Goal: Browse casually

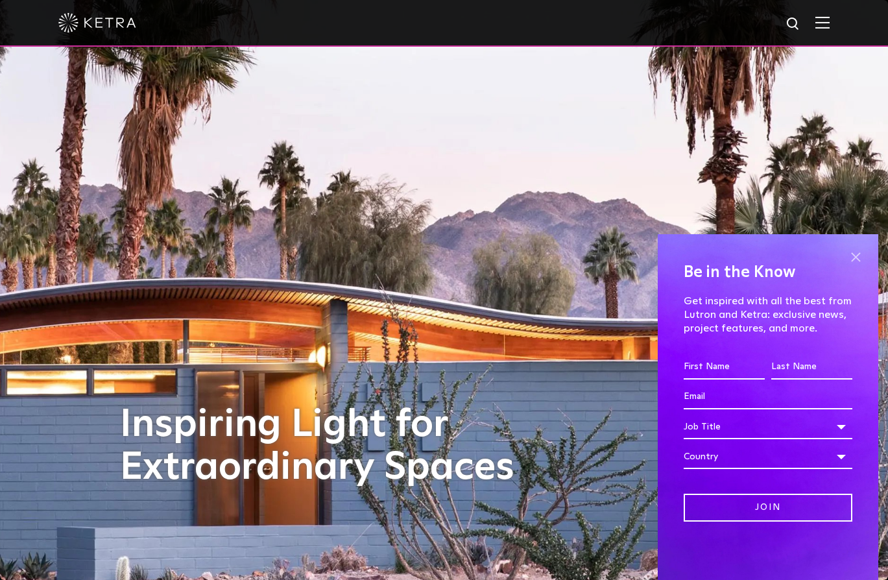
click at [857, 257] on span at bounding box center [854, 256] width 19 height 19
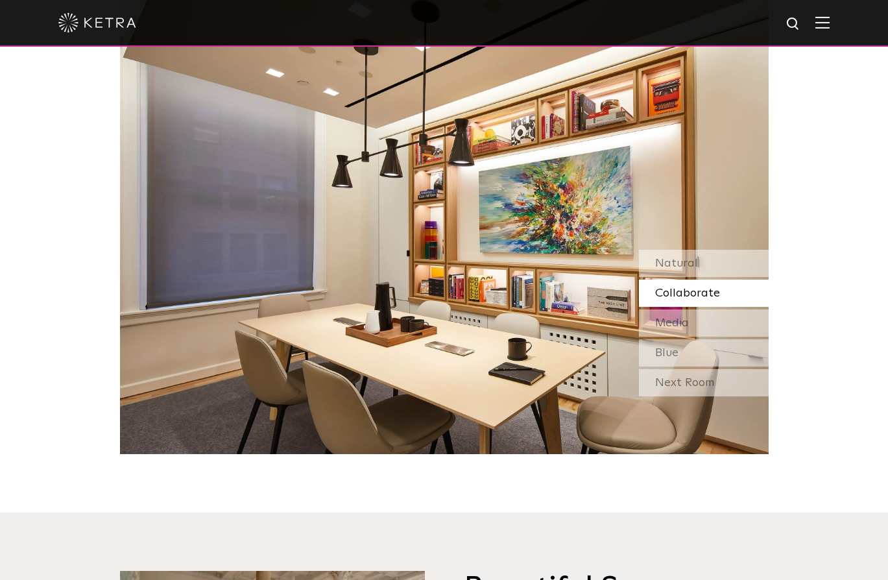
scroll to position [1152, 0]
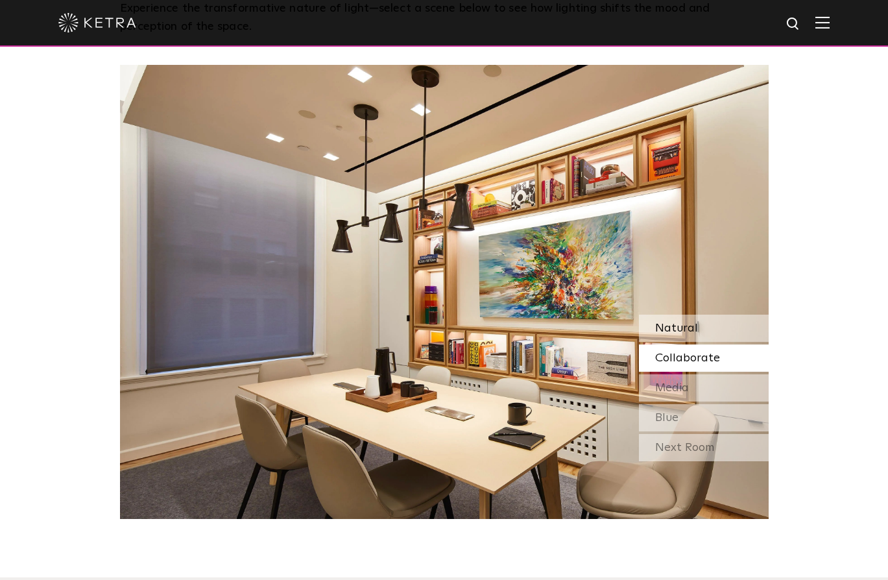
click at [688, 318] on div "Natural" at bounding box center [704, 327] width 130 height 27
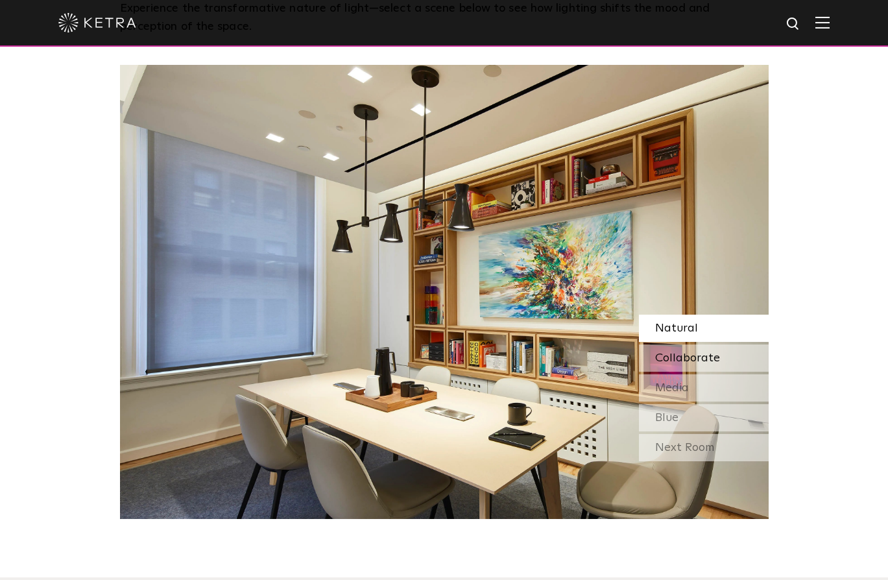
click at [678, 347] on div "Collaborate" at bounding box center [704, 357] width 130 height 27
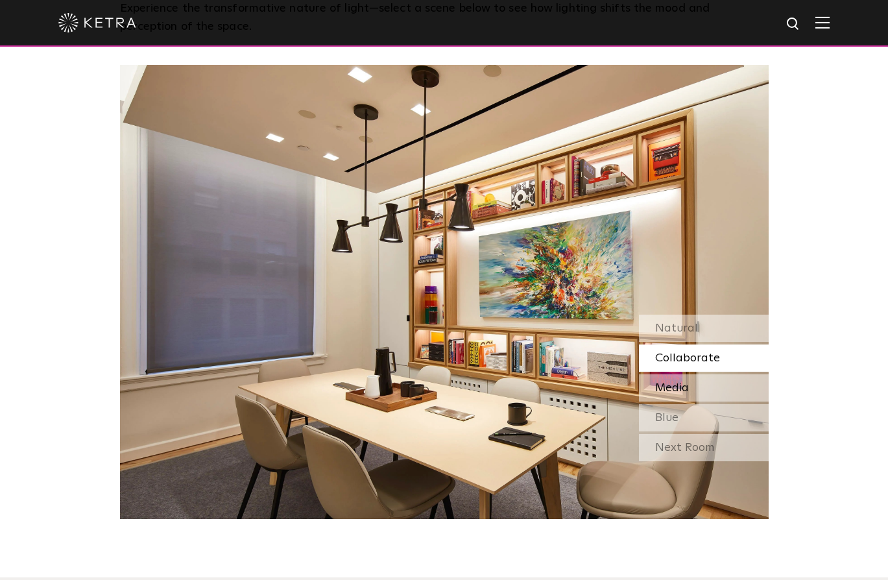
click at [675, 386] on span "Media" at bounding box center [672, 388] width 34 height 12
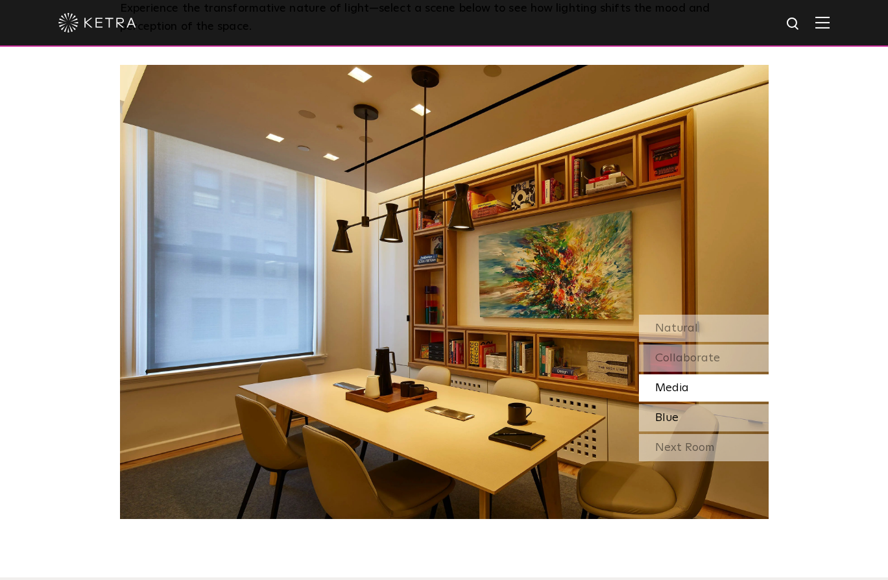
click at [681, 419] on div "Blue" at bounding box center [704, 417] width 130 height 27
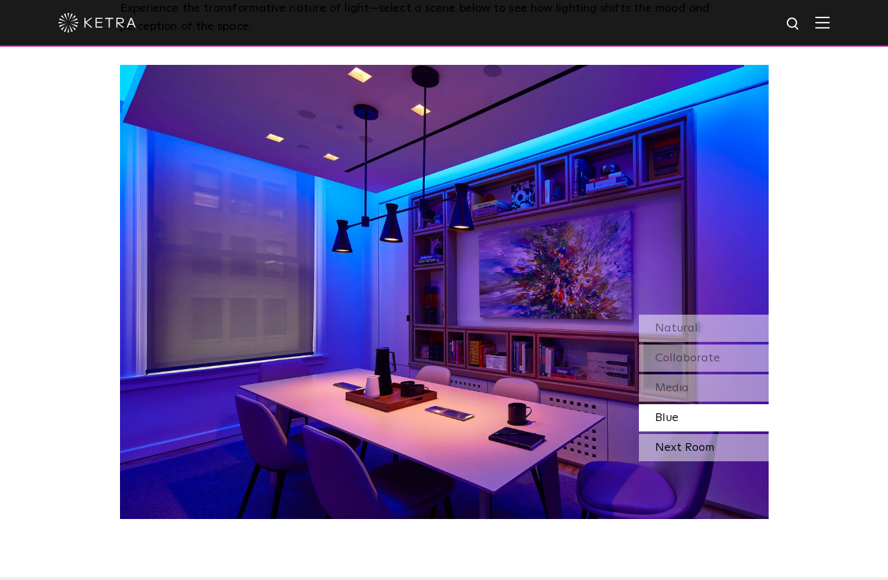
click at [680, 445] on div "Next Room" at bounding box center [704, 447] width 130 height 27
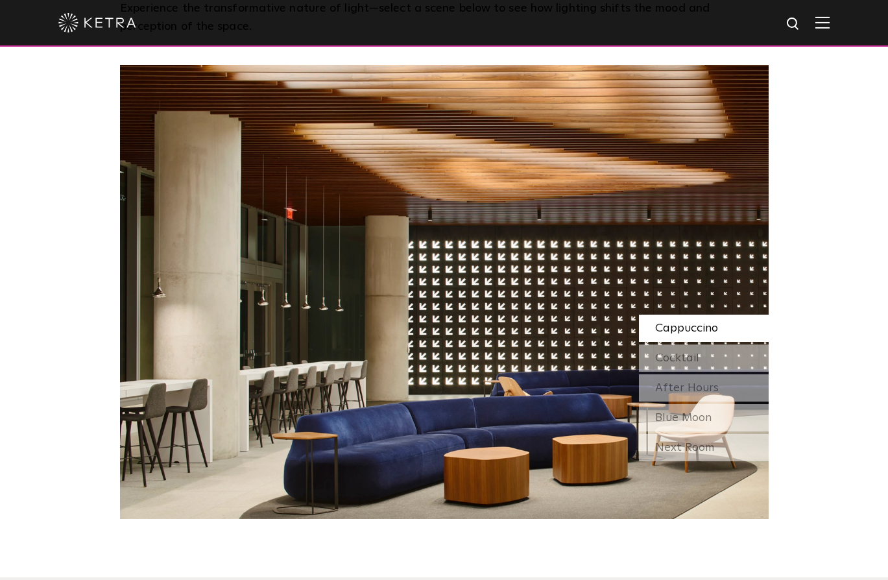
click at [704, 329] on span "Cappuccino" at bounding box center [686, 328] width 63 height 12
click at [692, 361] on span "Cocktail" at bounding box center [677, 358] width 44 height 12
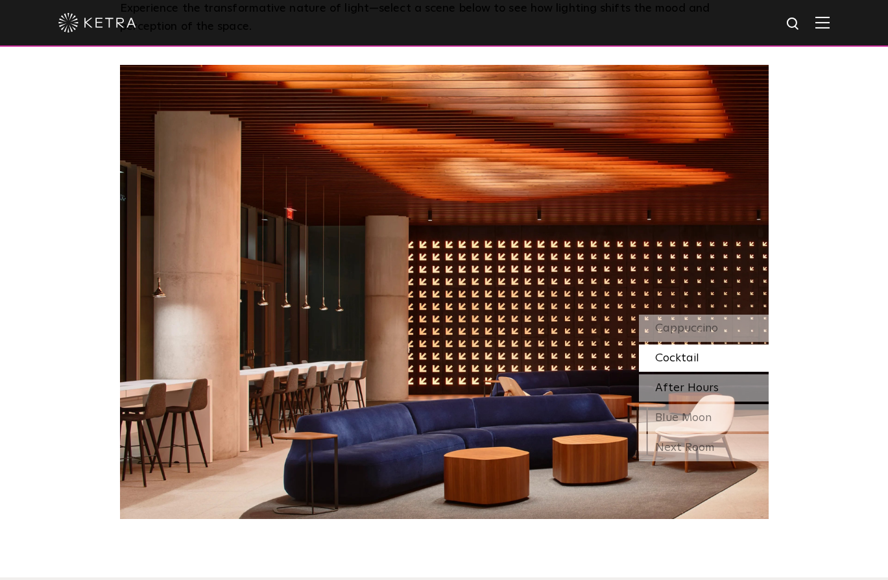
click at [694, 383] on span "After Hours" at bounding box center [687, 388] width 64 height 12
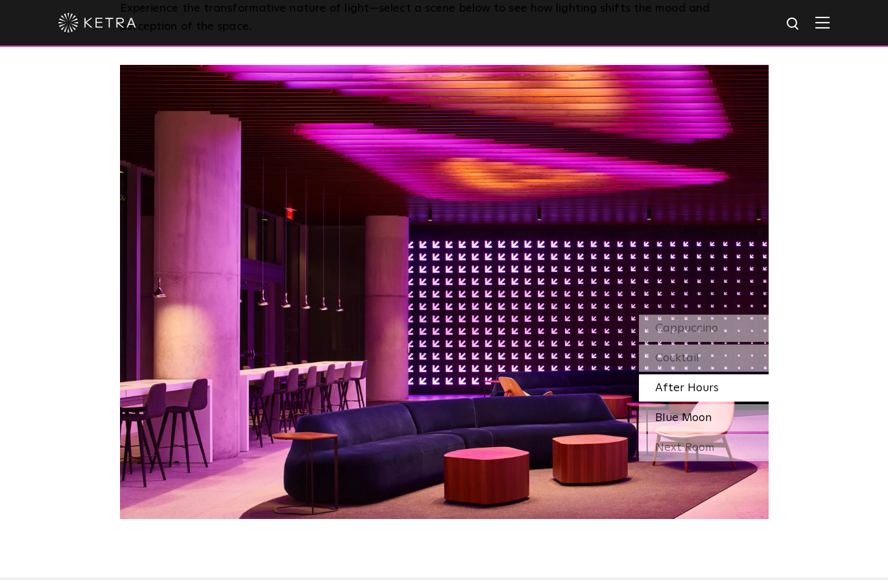
click at [683, 412] on span "Blue Moon" at bounding box center [683, 418] width 56 height 12
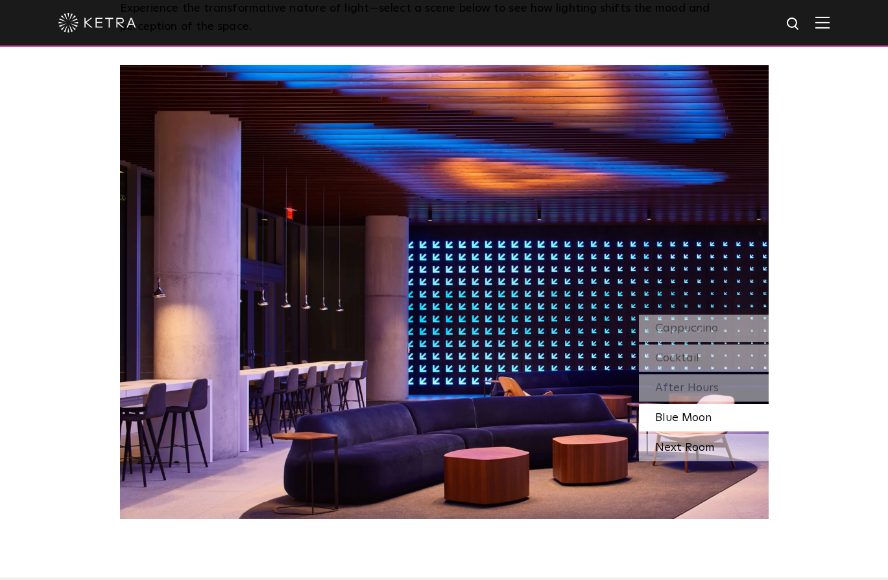
click at [682, 449] on div "Next Room" at bounding box center [704, 447] width 130 height 27
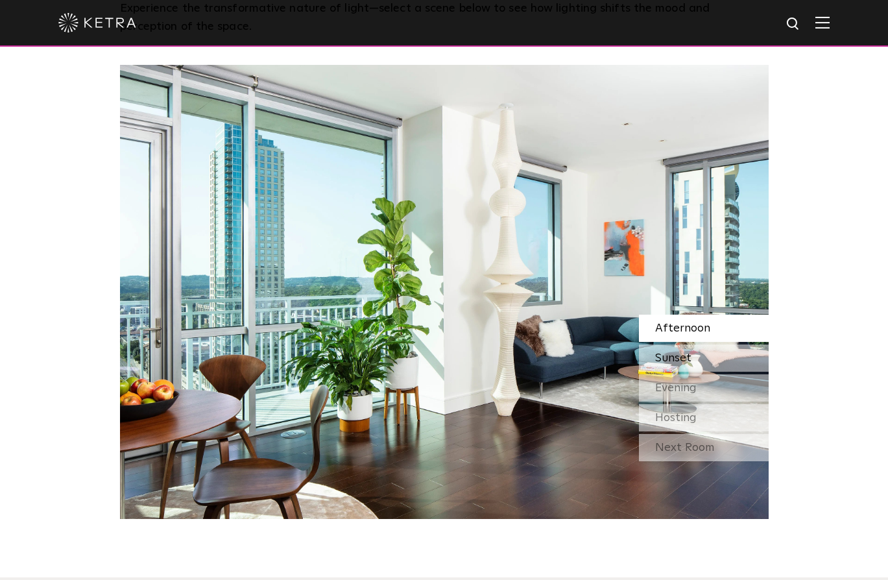
click at [678, 358] on span "Sunset" at bounding box center [673, 358] width 36 height 12
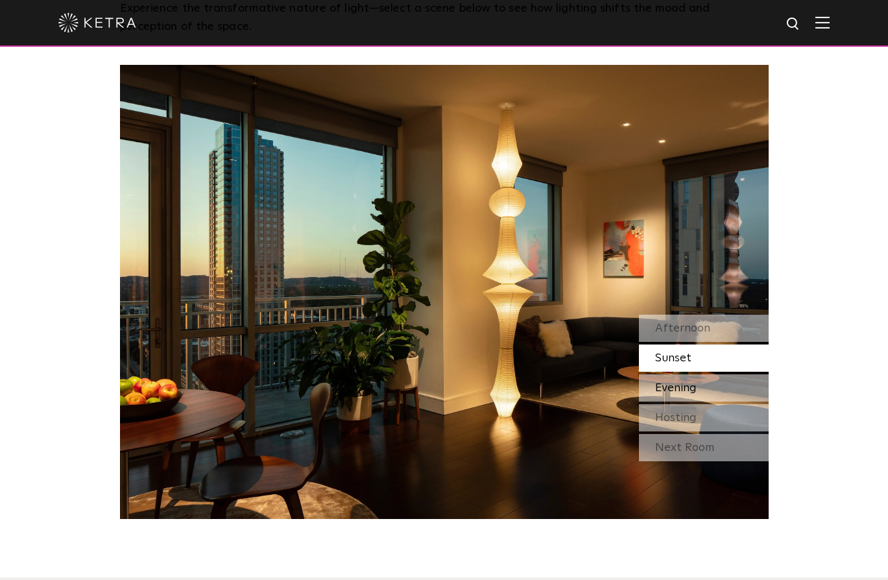
click at [675, 377] on div "Evening" at bounding box center [704, 387] width 130 height 27
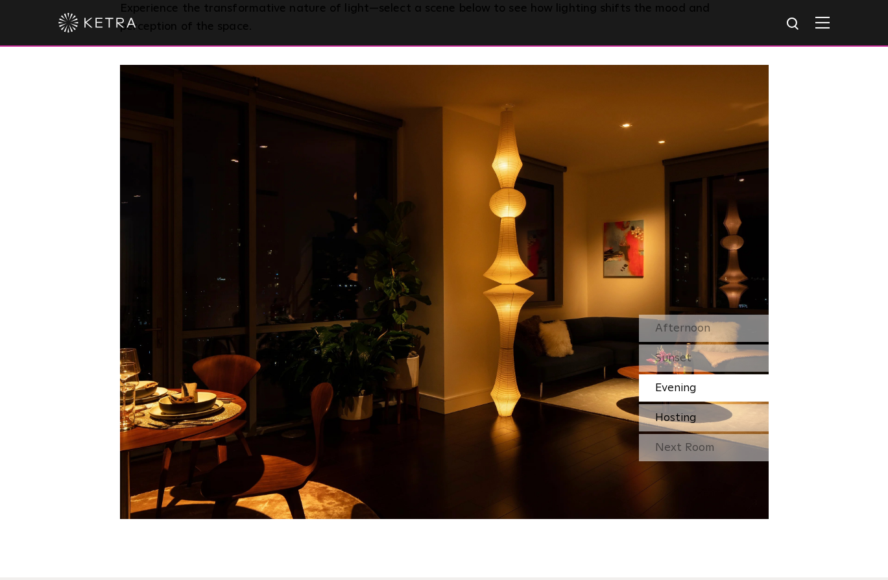
click at [666, 419] on span "Hosting" at bounding box center [675, 418] width 41 height 12
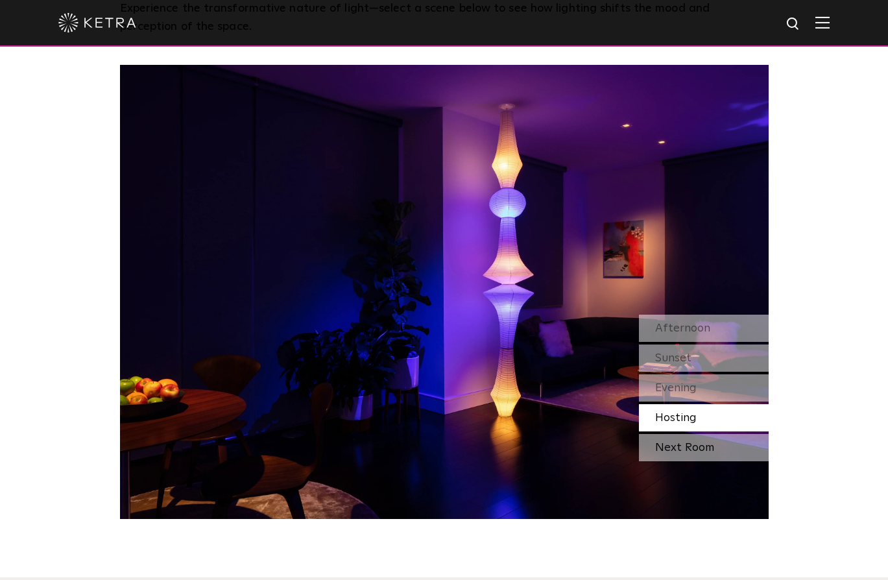
click at [672, 440] on div "Next Room" at bounding box center [704, 447] width 130 height 27
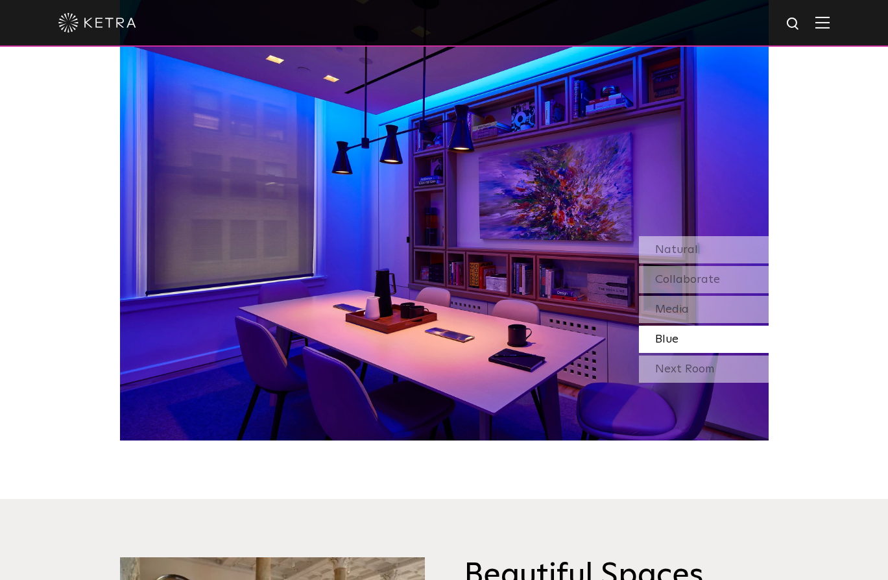
scroll to position [1232, 0]
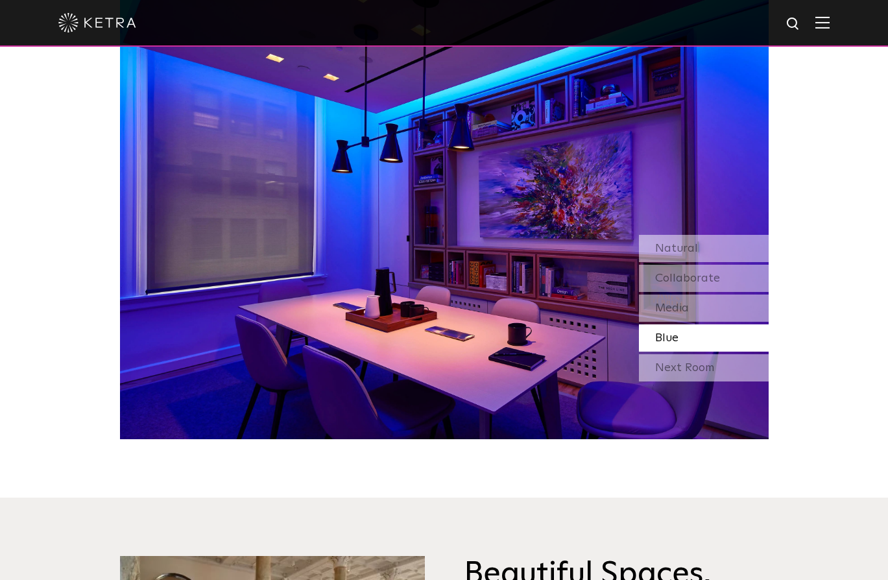
click at [108, 30] on img at bounding box center [97, 22] width 78 height 19
